Goal: Task Accomplishment & Management: Manage account settings

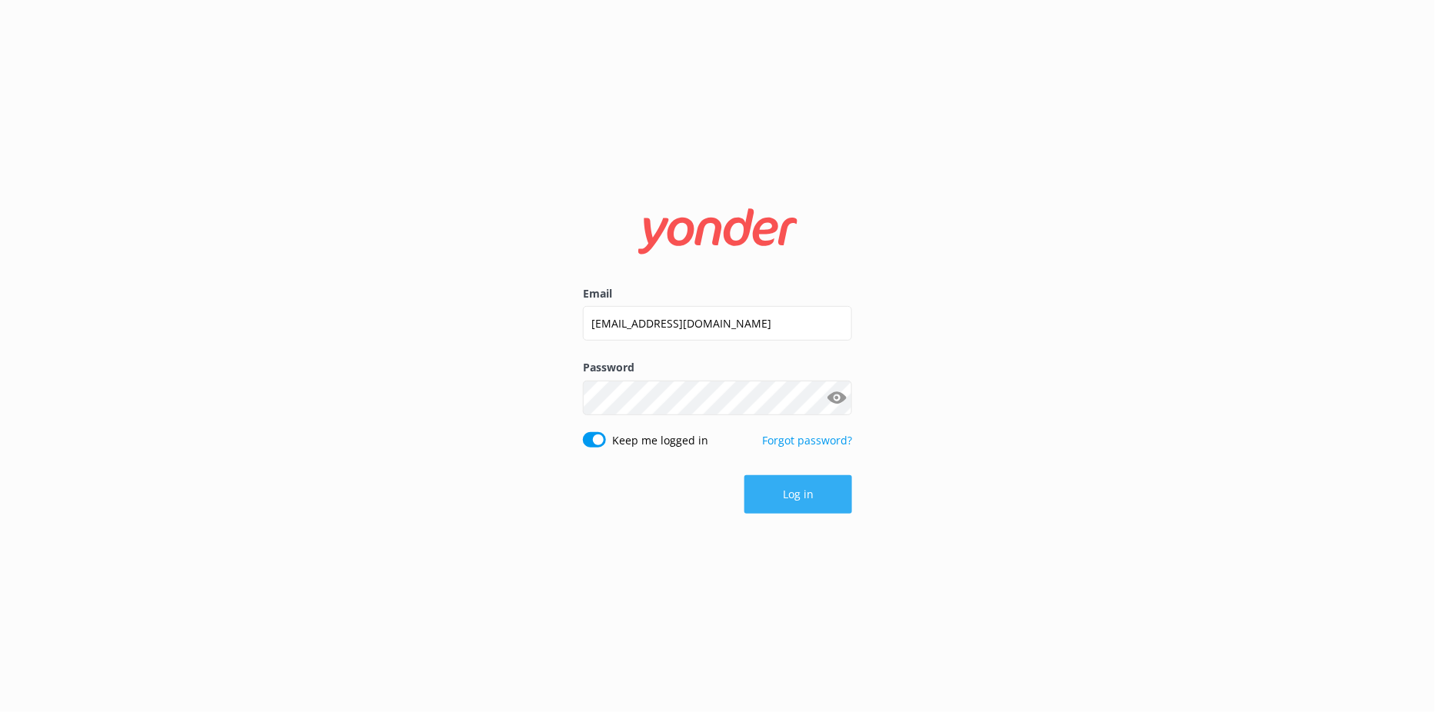
click at [777, 500] on button "Log in" at bounding box center [798, 494] width 108 height 38
